Goal: Information Seeking & Learning: Understand process/instructions

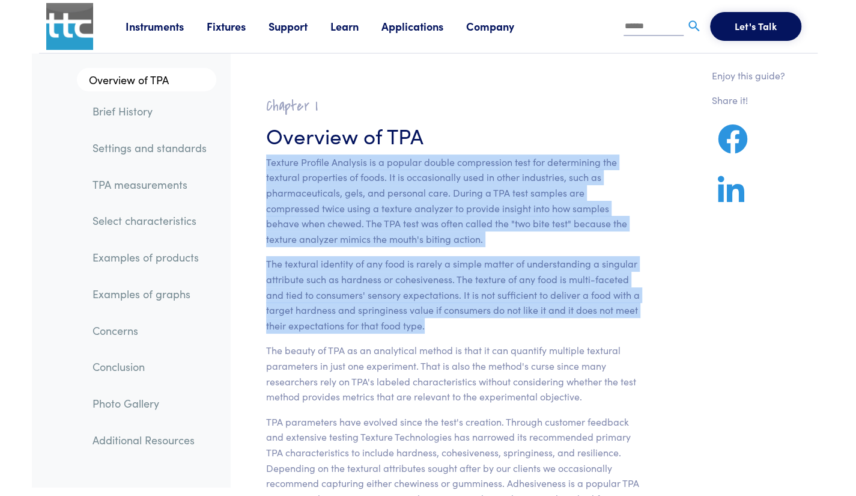
drag, startPoint x: 267, startPoint y: 157, endPoint x: 432, endPoint y: 325, distance: 235.0
click at [432, 325] on section "Chapter I Overview of TPA Texture Profile Analysis is a popular double compress…" at bounding box center [453, 410] width 432 height 657
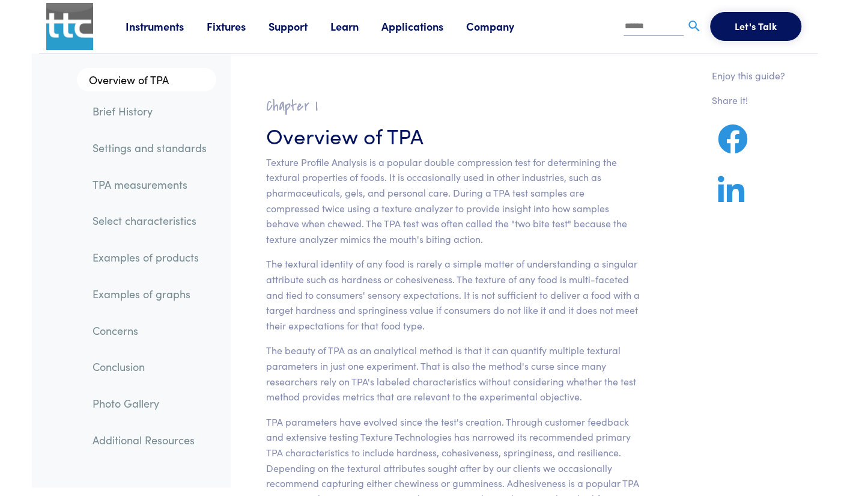
click at [641, 396] on section "Chapter I Overview of TPA Texture Profile Analysis is a popular double compress…" at bounding box center [453, 410] width 432 height 657
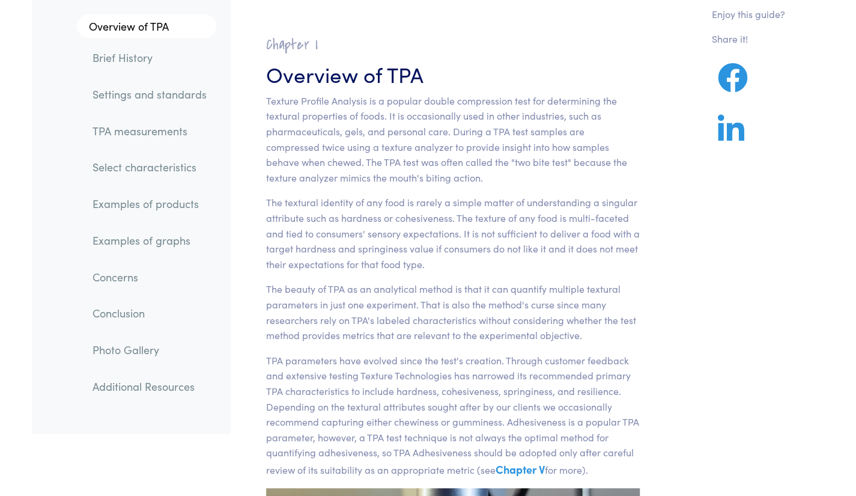
scroll to position [120, 0]
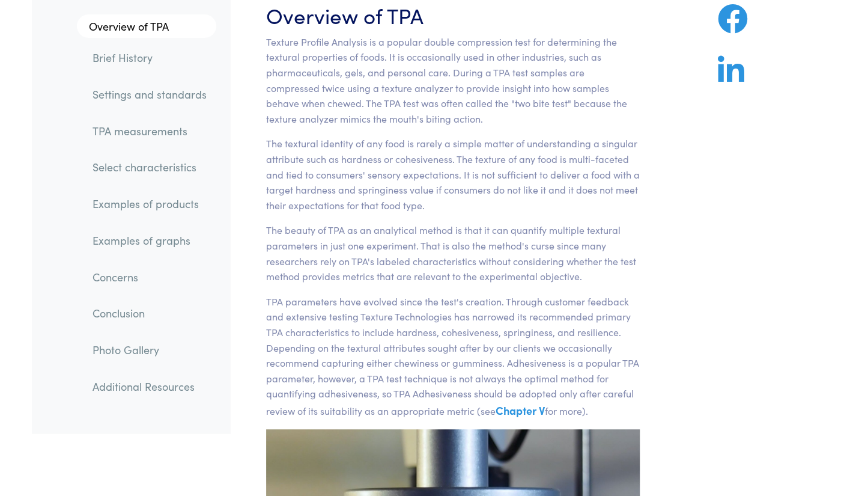
drag, startPoint x: 594, startPoint y: 411, endPoint x: 264, endPoint y: 227, distance: 377.5
click at [264, 227] on section "Chapter I Overview of TPA Texture Profile Analysis is a popular double compress…" at bounding box center [453, 290] width 432 height 657
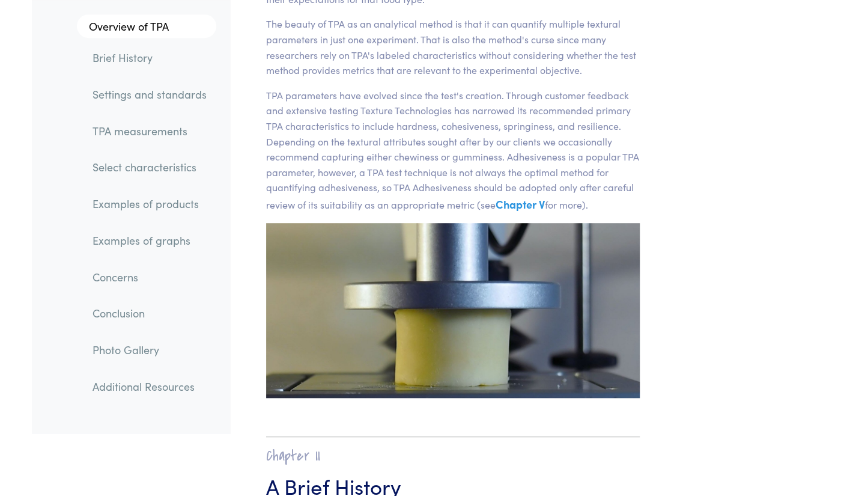
scroll to position [180, 0]
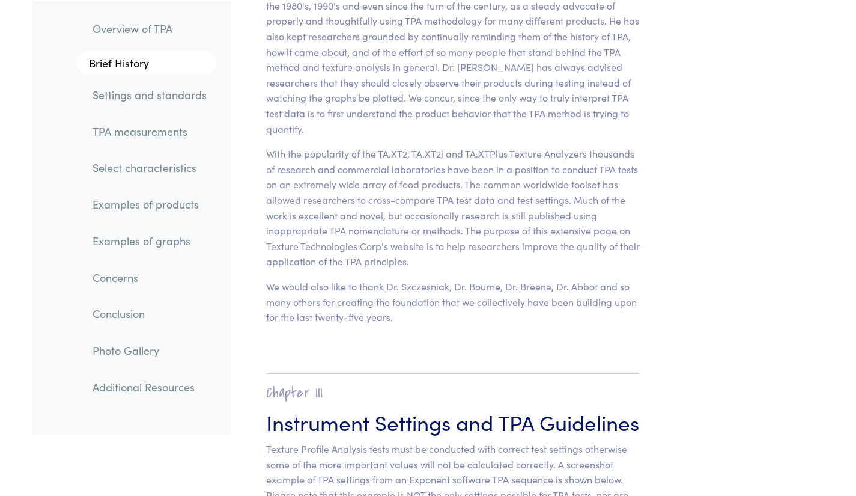
scroll to position [4448, 0]
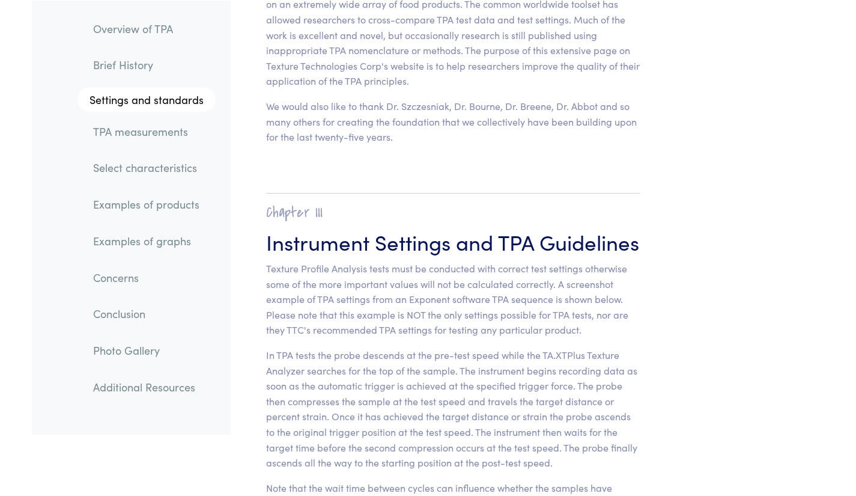
click at [145, 138] on link "TPA measurements" at bounding box center [150, 131] width 132 height 28
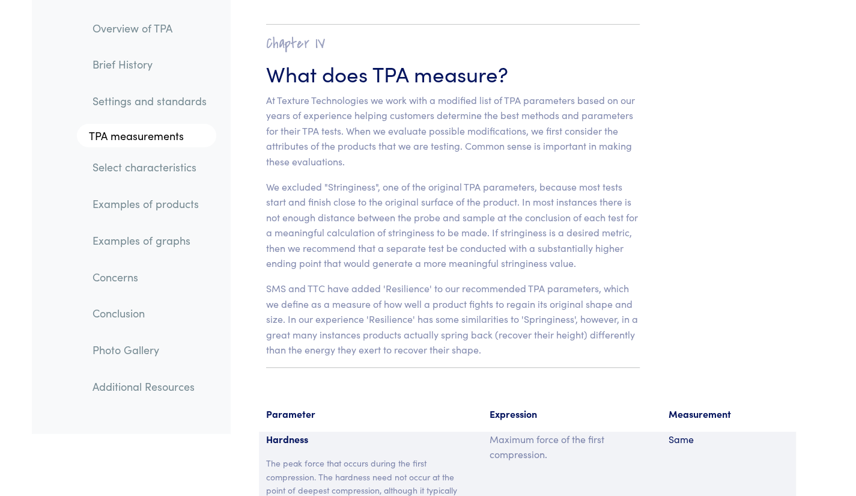
click at [142, 103] on link "Settings and standards" at bounding box center [149, 101] width 133 height 28
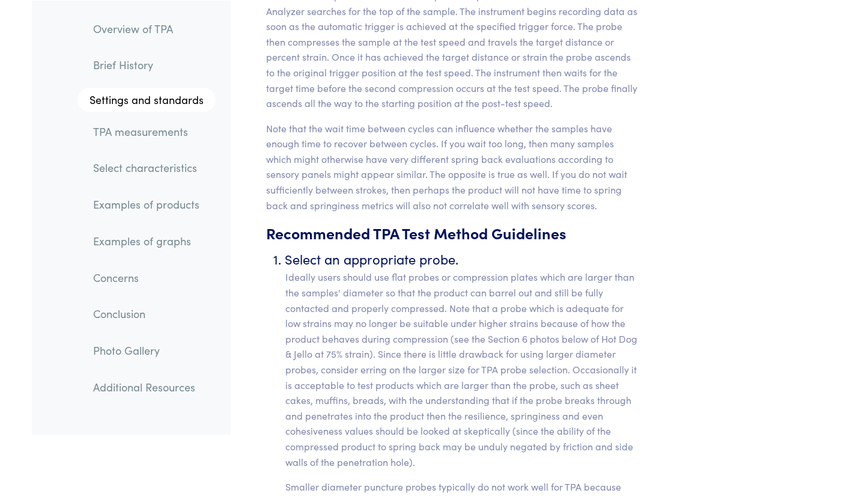
scroll to position [4826, 0]
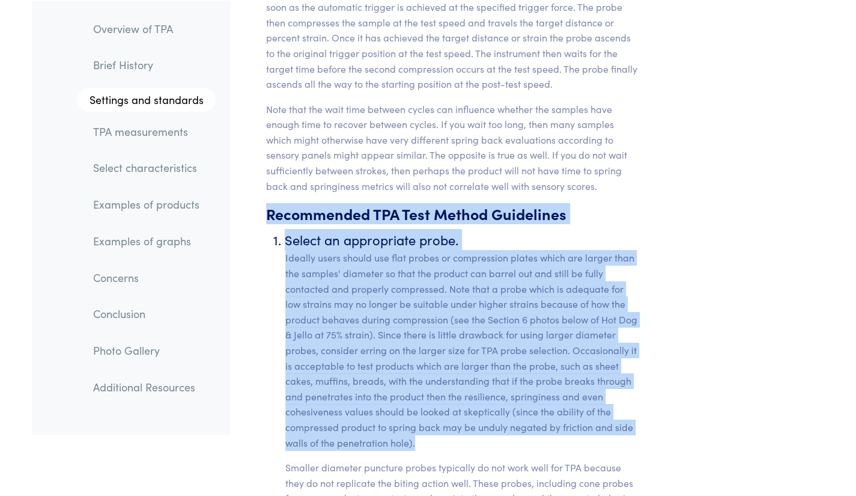
drag, startPoint x: 263, startPoint y: 212, endPoint x: 424, endPoint y: 438, distance: 278.0
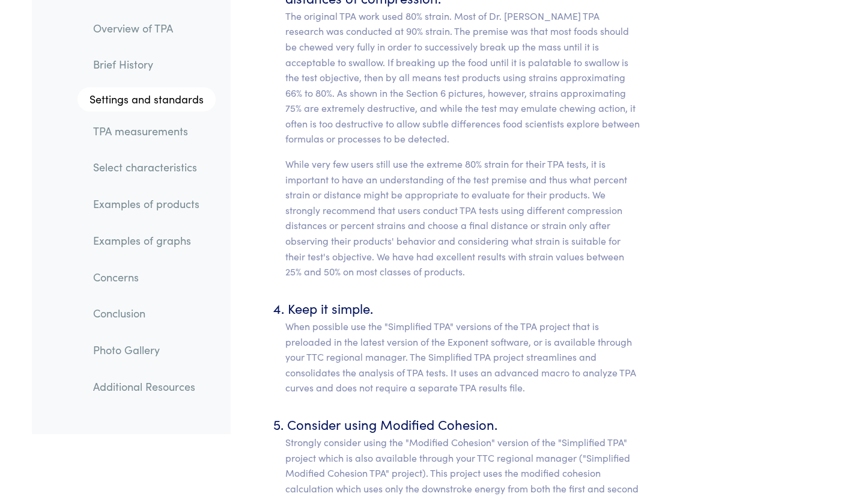
scroll to position [5668, 0]
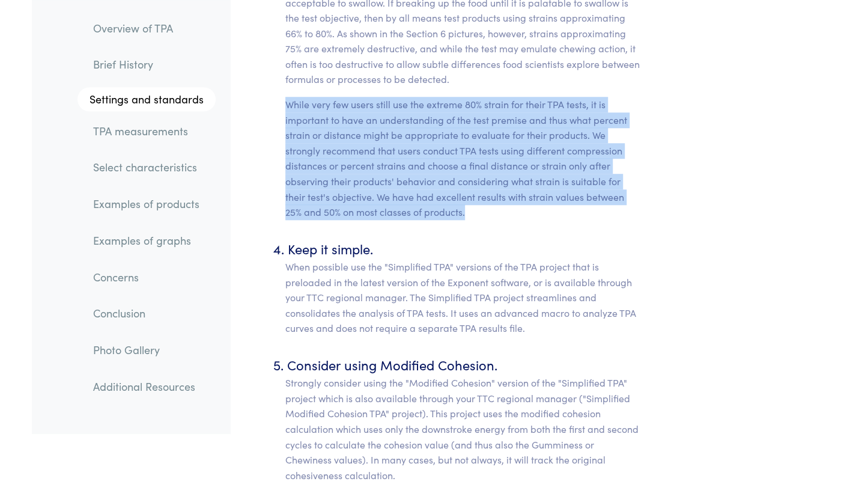
drag, startPoint x: 283, startPoint y: 104, endPoint x: 465, endPoint y: 211, distance: 211.2
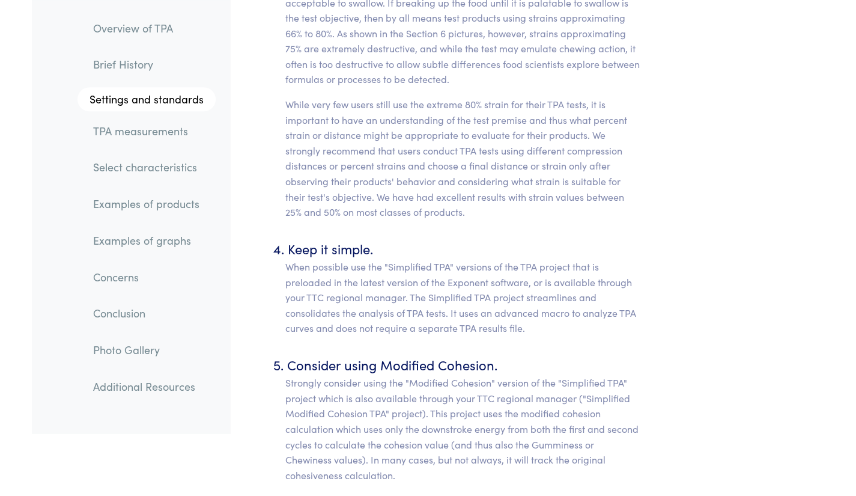
drag, startPoint x: 708, startPoint y: 475, endPoint x: 691, endPoint y: 447, distance: 32.4
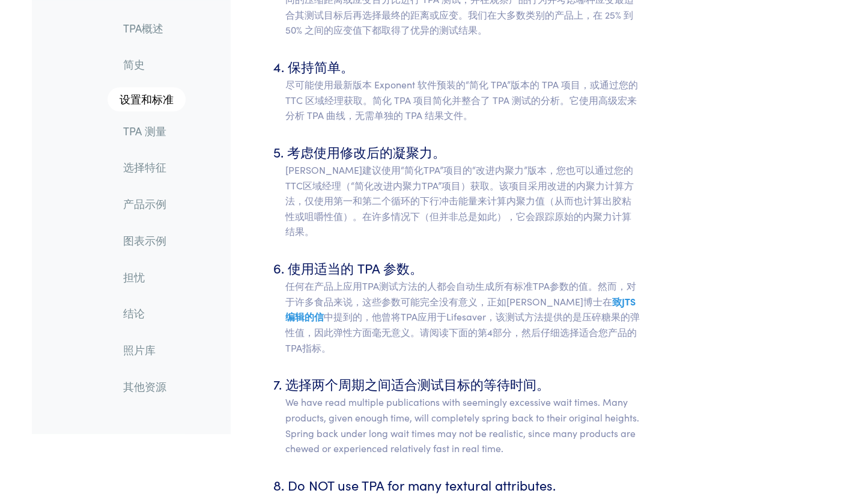
scroll to position [5336, 0]
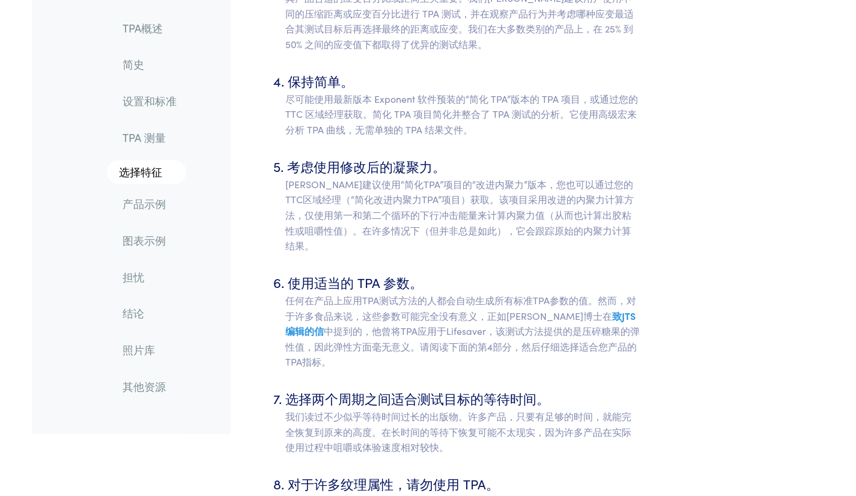
scroll to position [5456, 0]
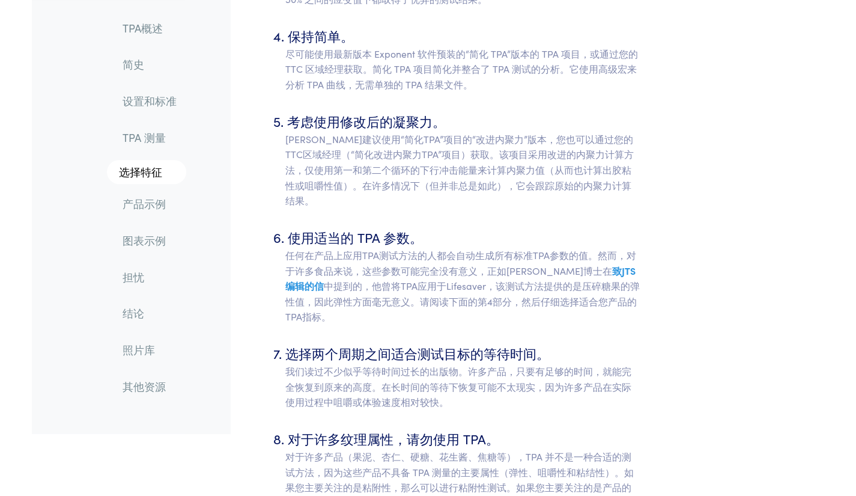
click at [558, 311] on ol "选择合适的探头。 理想情况下，用户应使用大于样品直径的扁平探头或压缩板，以便产品可以滚出并且仍然完全接触并正确压缩。请注意，由于产品在压缩过程中的行为，适用于…" at bounding box center [453, 326] width 374 height 1694
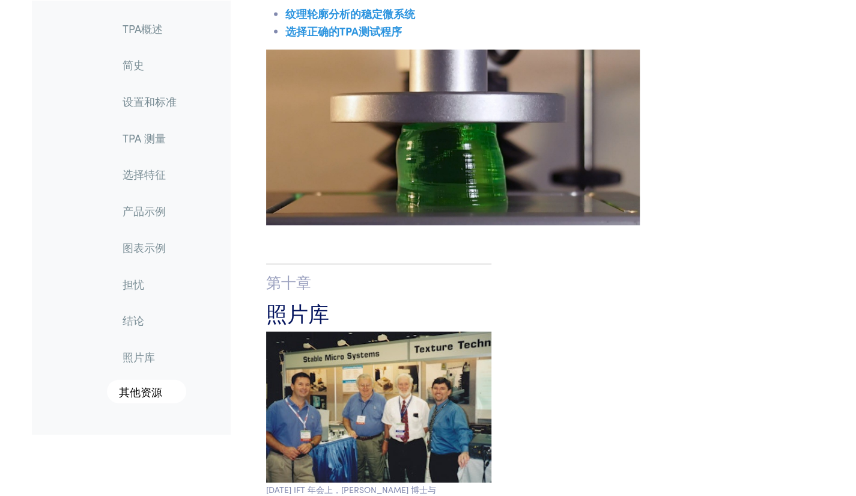
scroll to position [16576, 0]
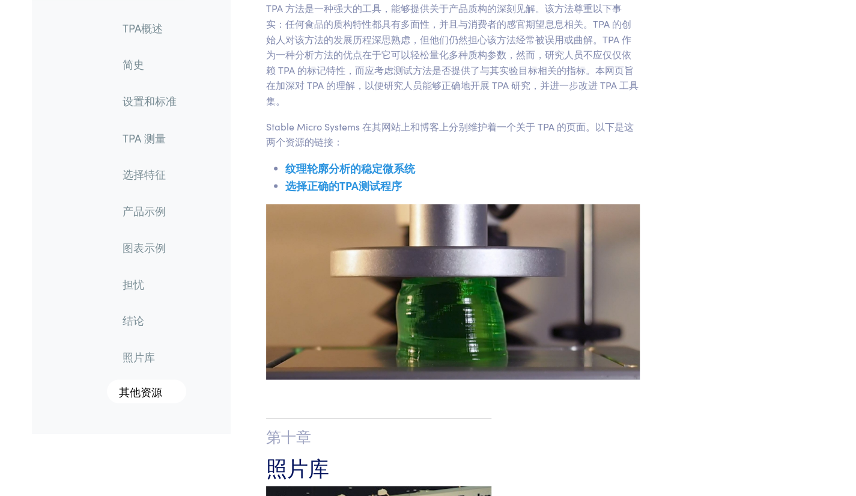
click at [347, 187] on font "选择正确的TPA测试程序" at bounding box center [343, 184] width 117 height 15
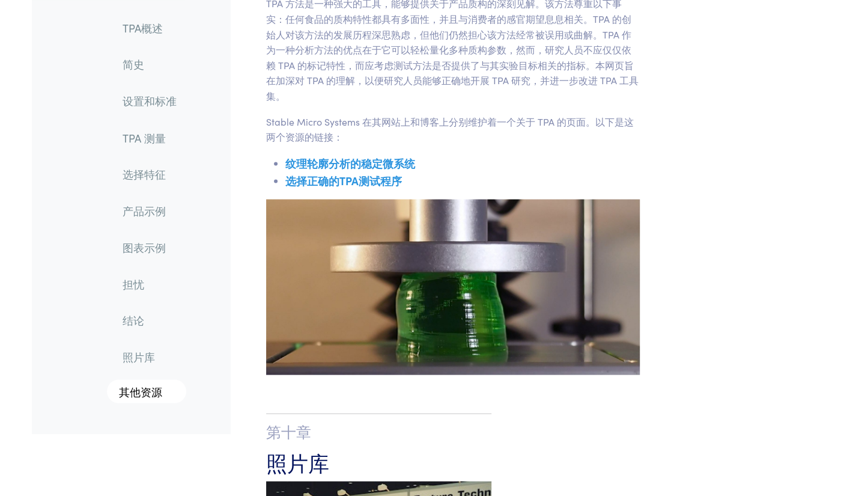
scroll to position [16515, 0]
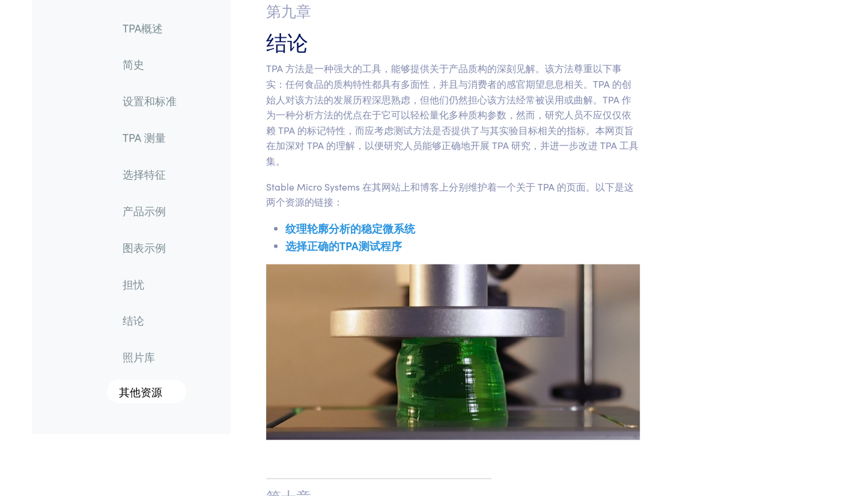
click at [368, 241] on font "选择正确的TPA测试程序" at bounding box center [343, 244] width 117 height 15
click at [138, 171] on font "选择特征" at bounding box center [144, 173] width 43 height 15
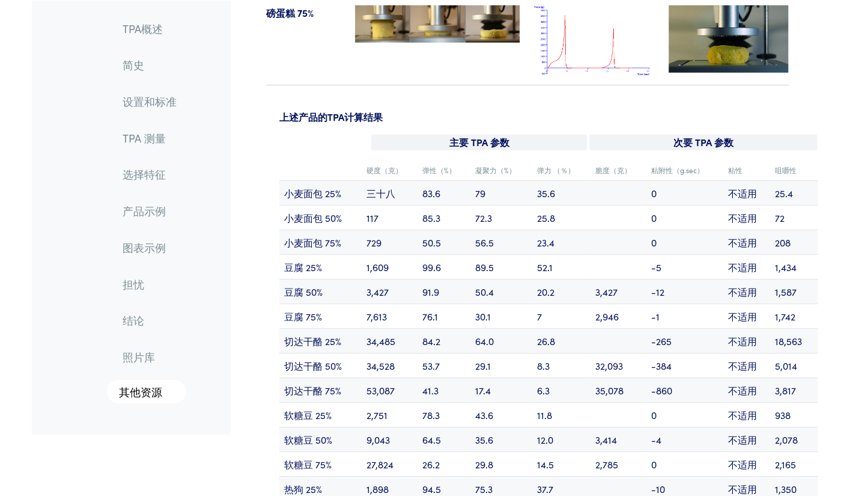
scroll to position [12424, 0]
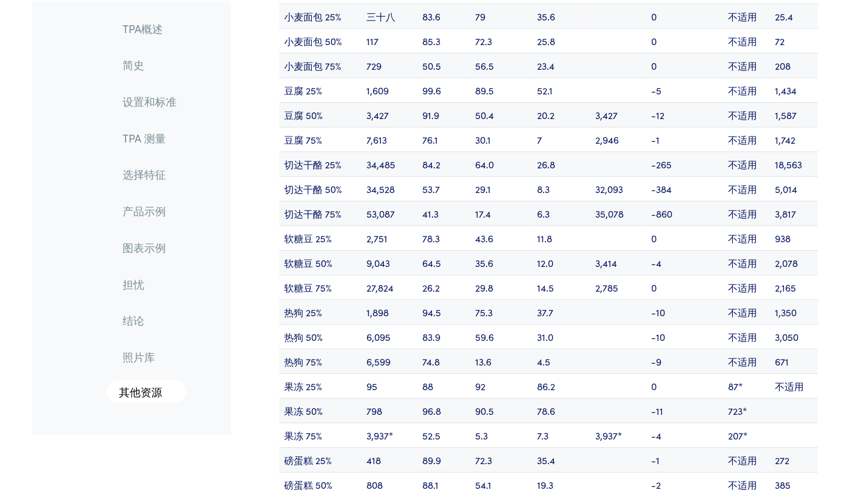
click at [728, 417] on font "723*" at bounding box center [737, 410] width 19 height 13
drag, startPoint x: 771, startPoint y: 431, endPoint x: 723, endPoint y: 425, distance: 47.9
click at [723, 423] on tr "果冻 50% 798 96.8 90.5 78.6 -11 723*" at bounding box center [548, 410] width 539 height 25
click at [667, 441] on td "-4" at bounding box center [685, 435] width 76 height 25
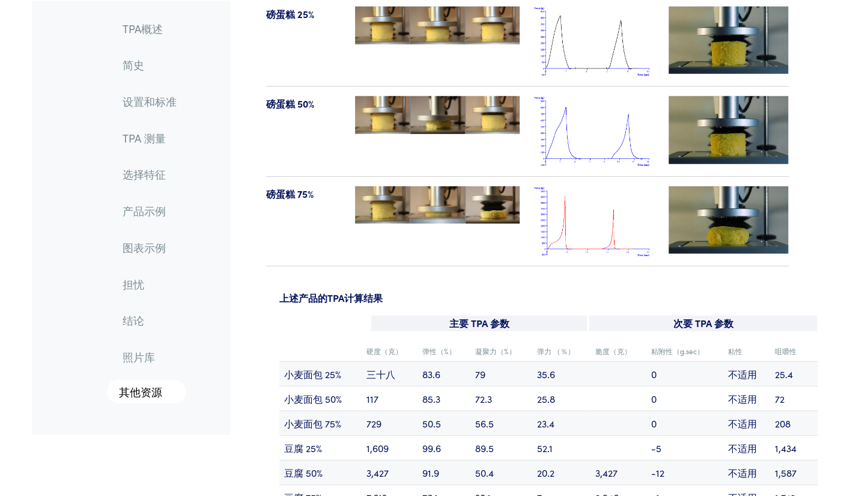
scroll to position [12063, 0]
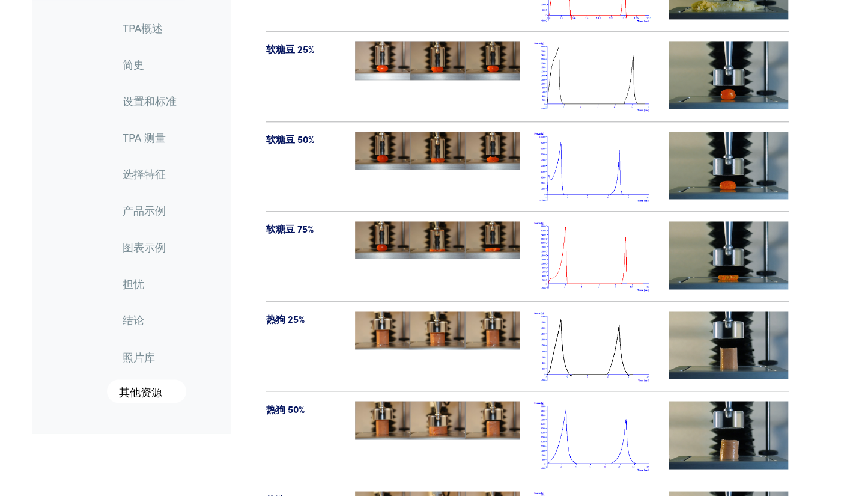
click at [157, 105] on font "设置和标准" at bounding box center [150, 100] width 54 height 15
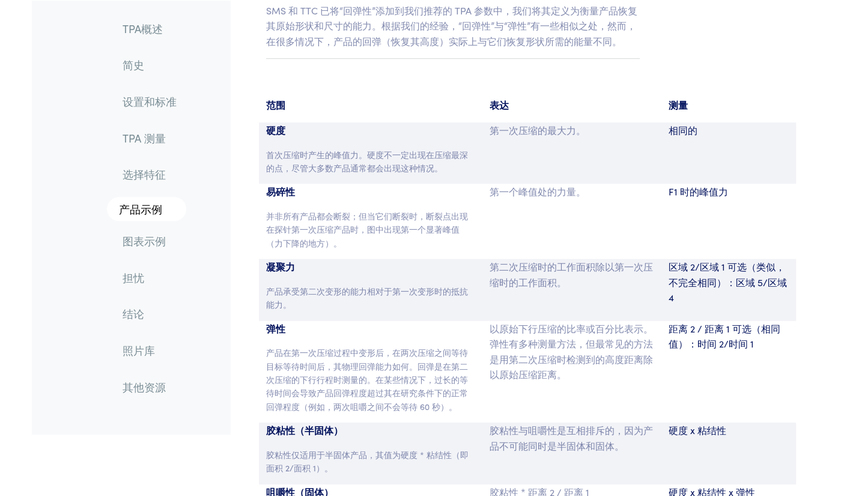
scroll to position [6837, 0]
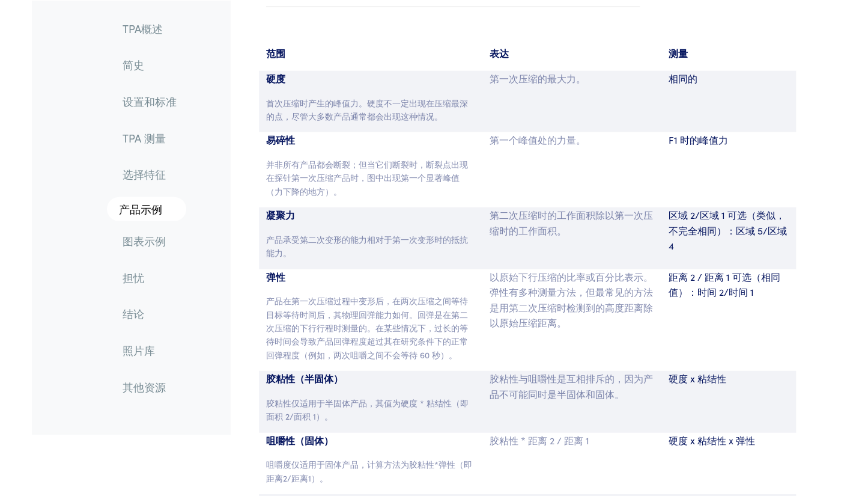
click at [716, 270] on font "距离 2 / 距离 1 可选（相同值）：时间 2/时间 1" at bounding box center [725, 284] width 112 height 29
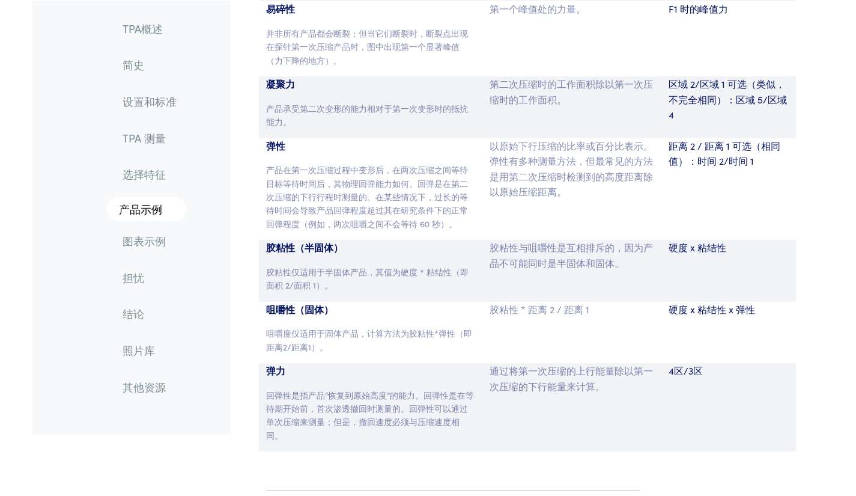
scroll to position [6958, 0]
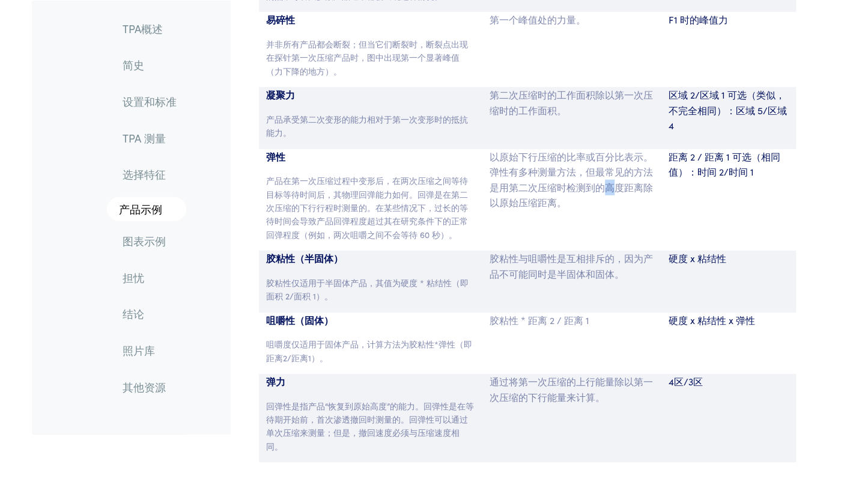
drag, startPoint x: 601, startPoint y: 115, endPoint x: 612, endPoint y: 117, distance: 11.1
click at [612, 150] on font "以原始下行压缩的比率或百分比表示。弹性有多种测量方法，但最常见的方法是用第二次压缩时检测到的高度距离除以原始压缩距离。" at bounding box center [571, 180] width 163 height 60
click at [567, 149] on div "以原始下行压缩的比率或百分比表示。弹性有多种测量方法，但最常见的方法是用第二次压缩时检测到的高度距离除以原始压缩距离。" at bounding box center [572, 200] width 179 height 102
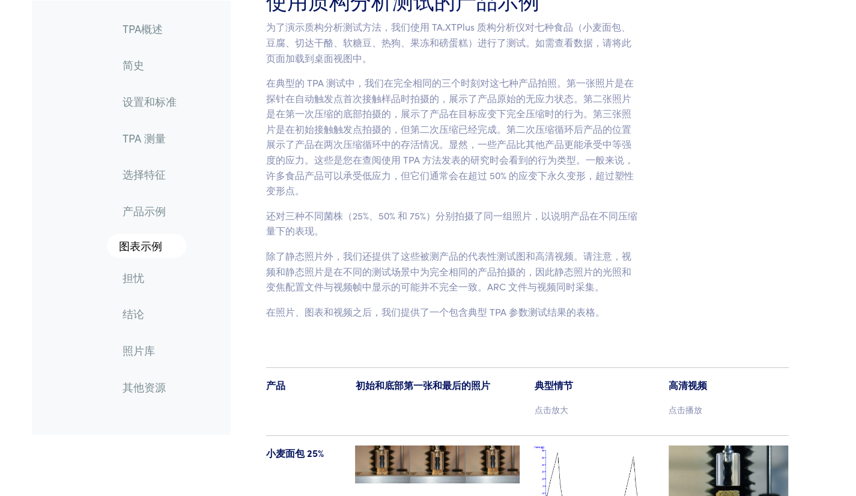
scroll to position [9843, 0]
